Goal: Complete application form

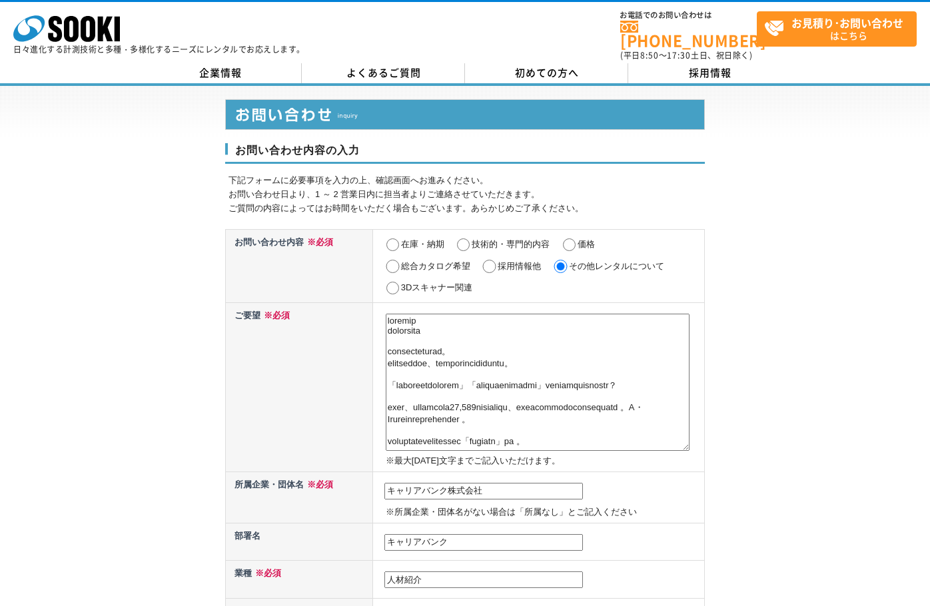
select select "1"
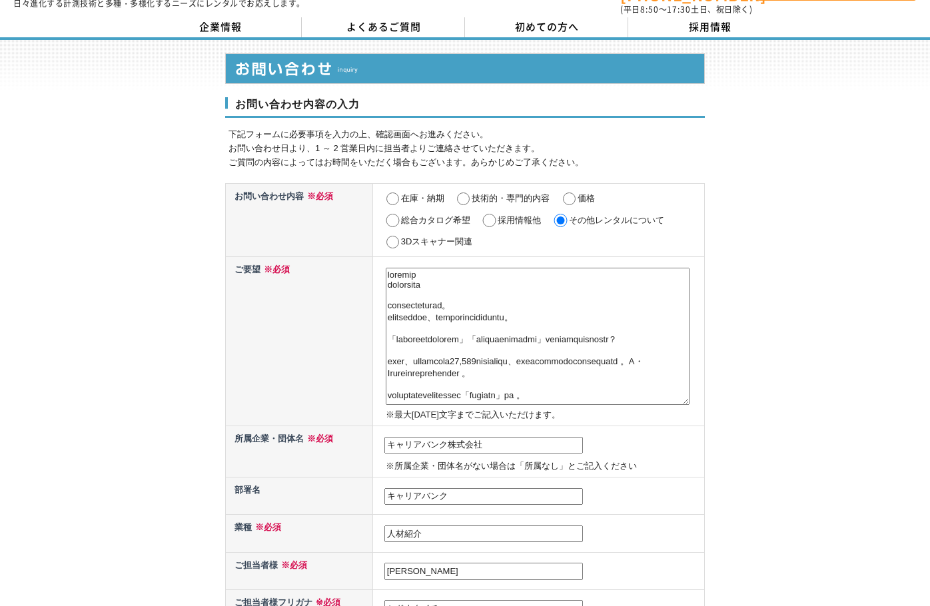
scroll to position [67, 0]
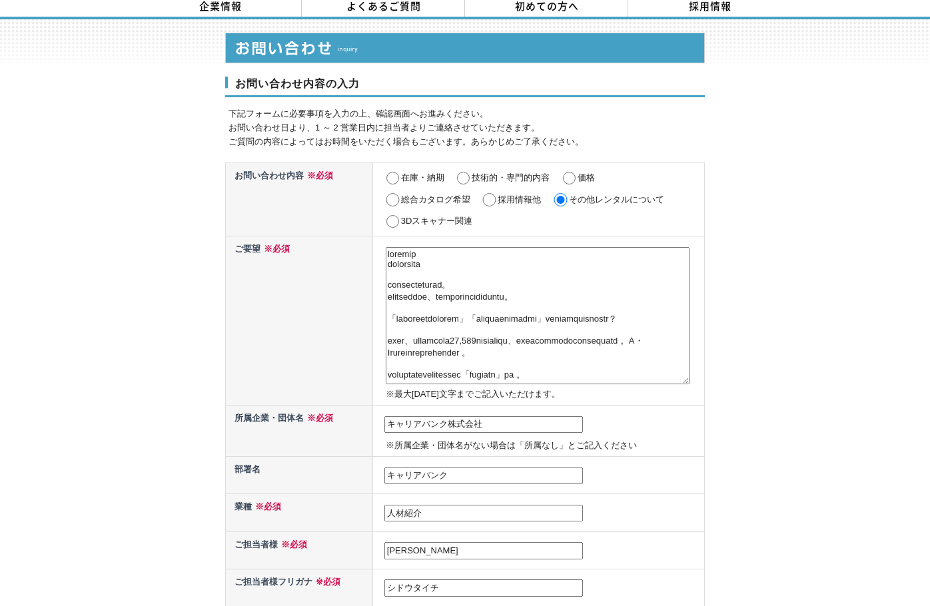
click at [491, 193] on input "採用情報他" at bounding box center [489, 199] width 17 height 13
radio input "true"
click at [568, 197] on input "その他レンタルについて" at bounding box center [560, 199] width 17 height 13
radio input "true"
click at [503, 197] on label "採用情報他" at bounding box center [519, 200] width 43 height 10
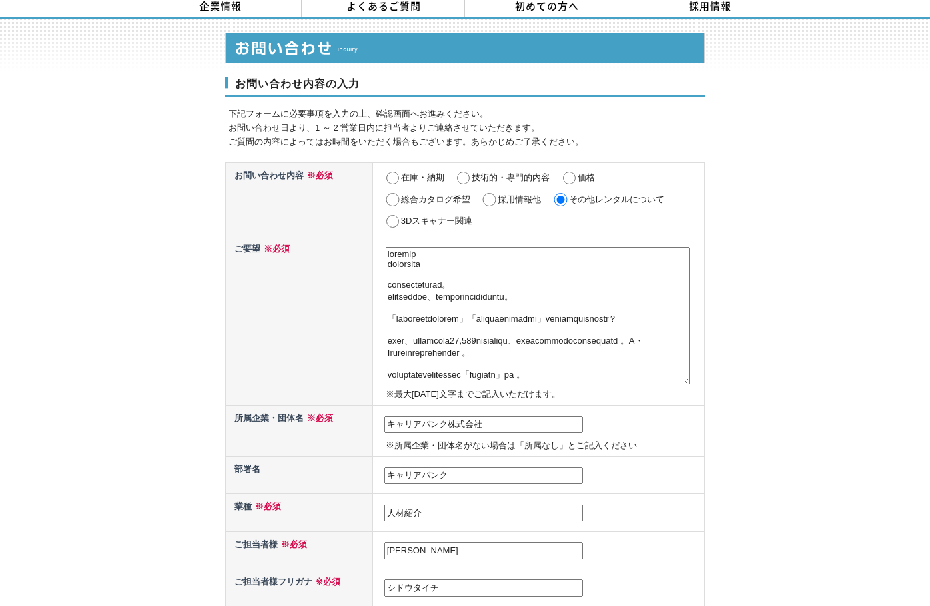
click at [498, 197] on input "採用情報他" at bounding box center [489, 199] width 17 height 13
radio input "true"
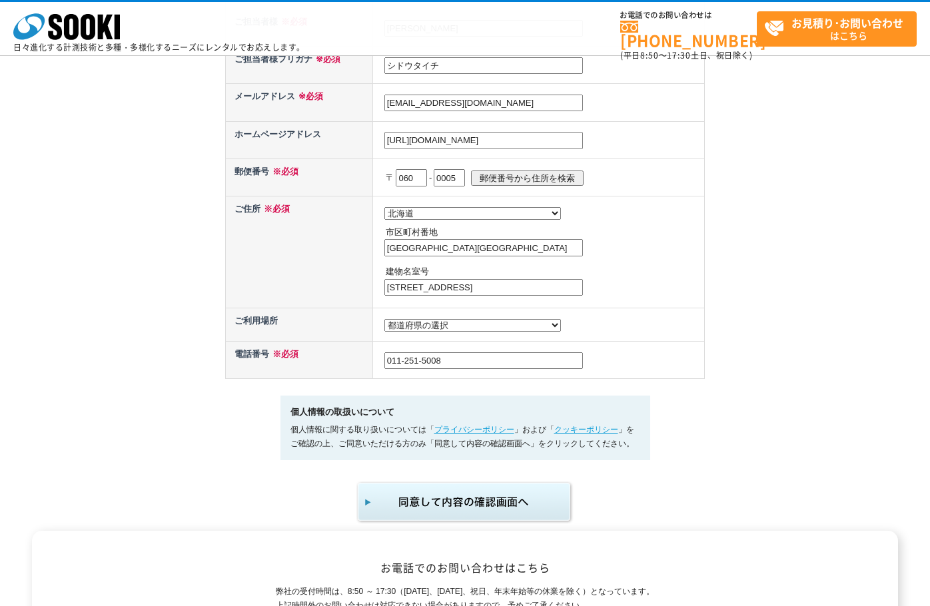
scroll to position [533, 0]
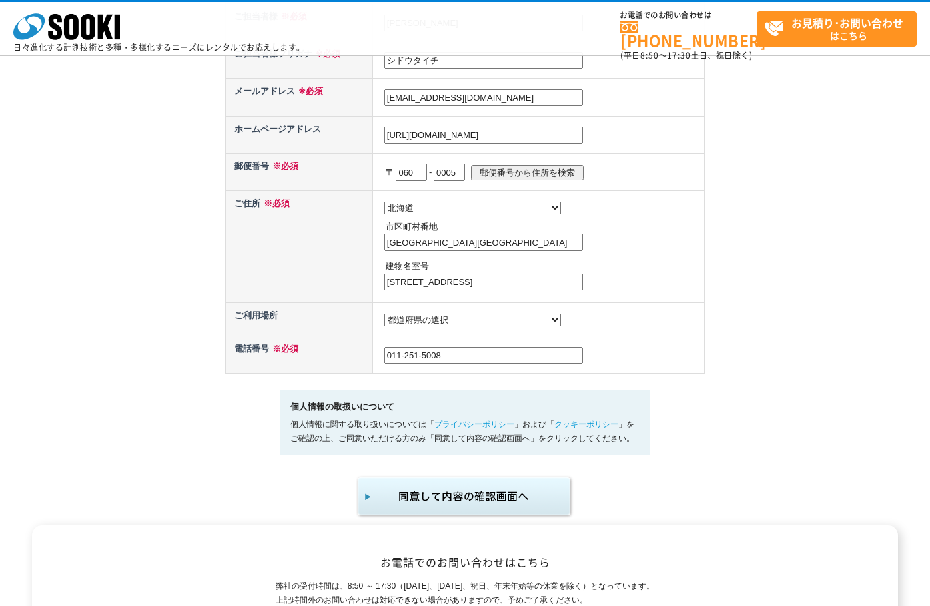
click at [477, 286] on input "北5条西5丁目7番地" at bounding box center [484, 282] width 199 height 17
type input "北5条西5丁目7番地sapporo55"
click at [477, 513] on img "submit" at bounding box center [465, 497] width 219 height 44
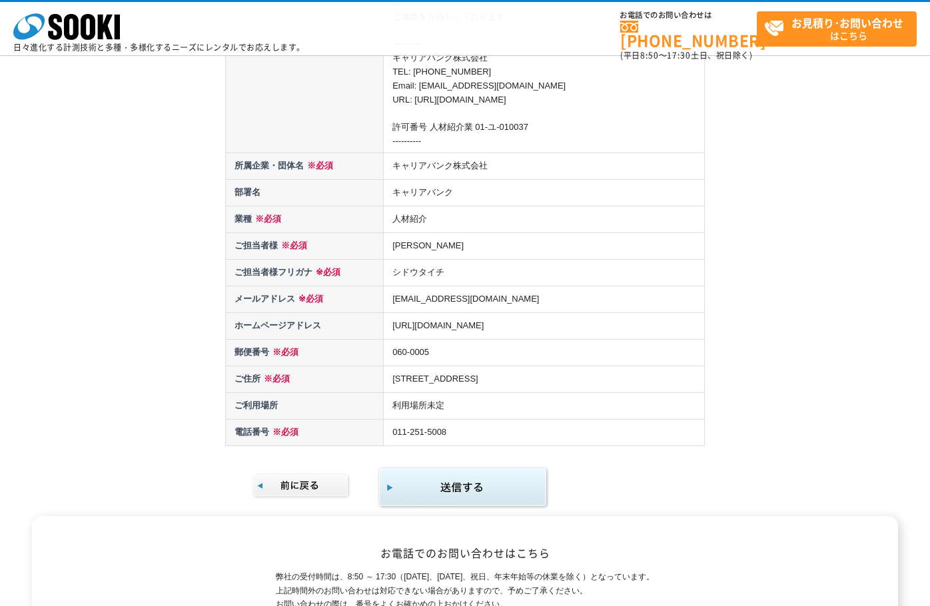
scroll to position [766, 0]
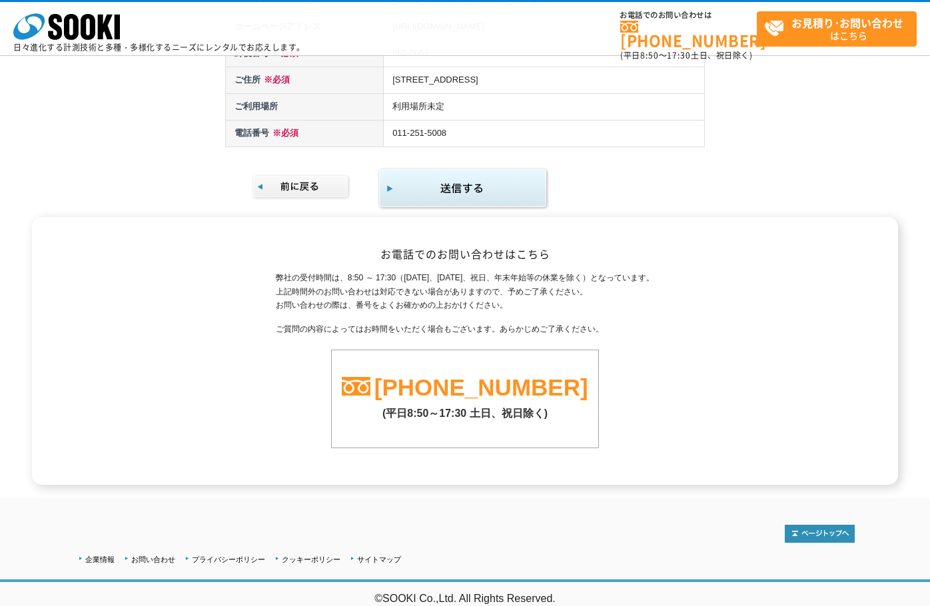
click at [437, 182] on img "submit" at bounding box center [463, 188] width 171 height 43
